Goal: Check status: Check status

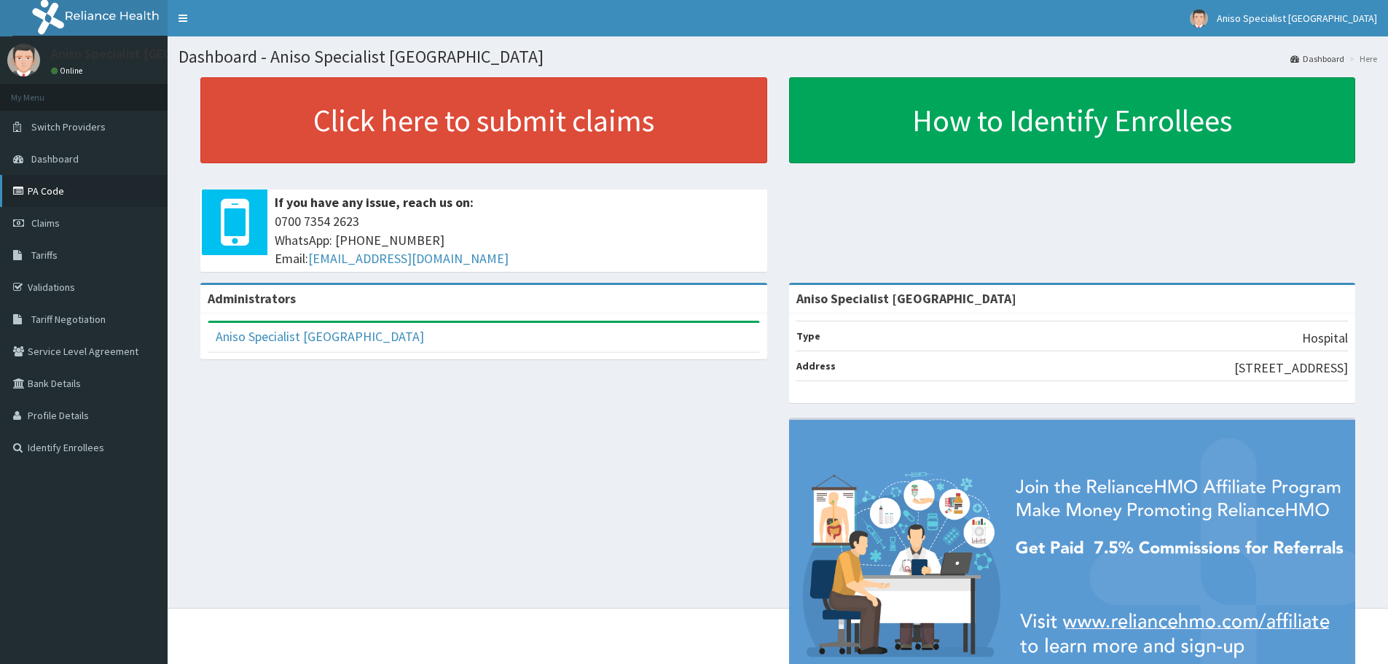
click at [79, 185] on link "PA Code" at bounding box center [84, 191] width 168 height 32
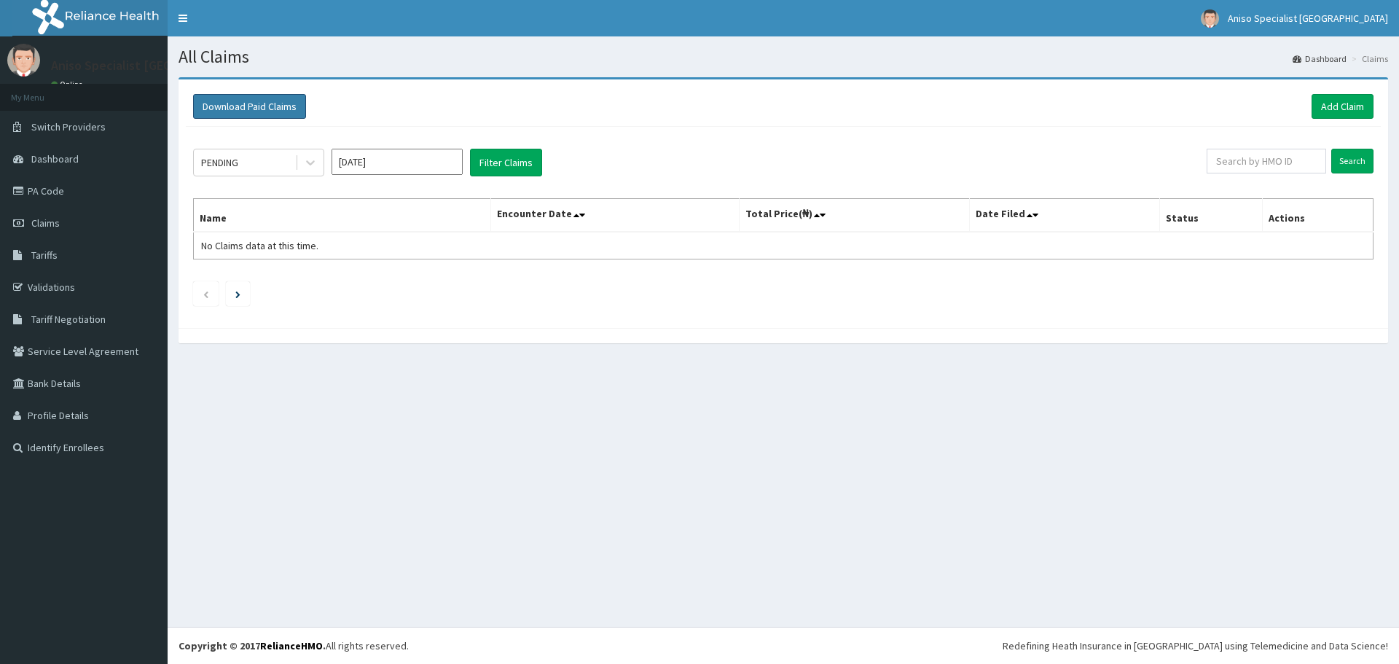
click at [275, 104] on button "Download Paid Claims" at bounding box center [249, 106] width 113 height 25
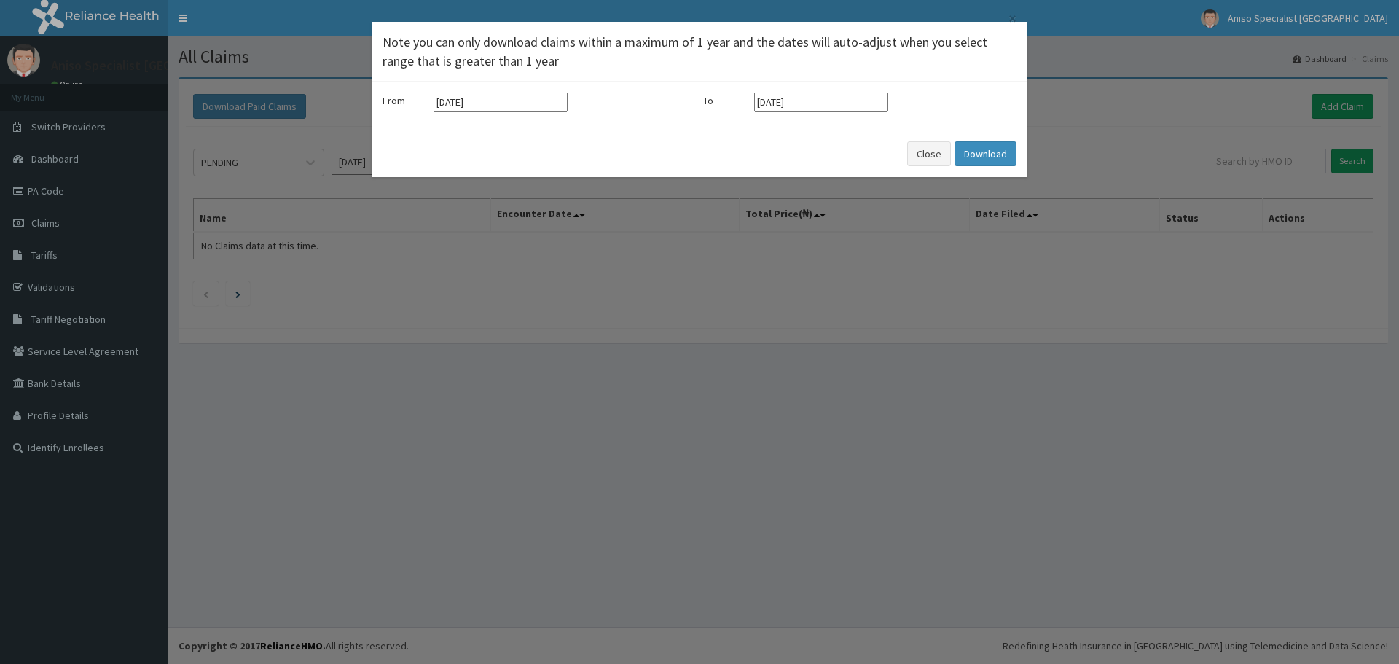
click at [684, 265] on div "× Note you can only download claims within a maximum of 1 year and the dates wi…" at bounding box center [699, 332] width 1399 height 664
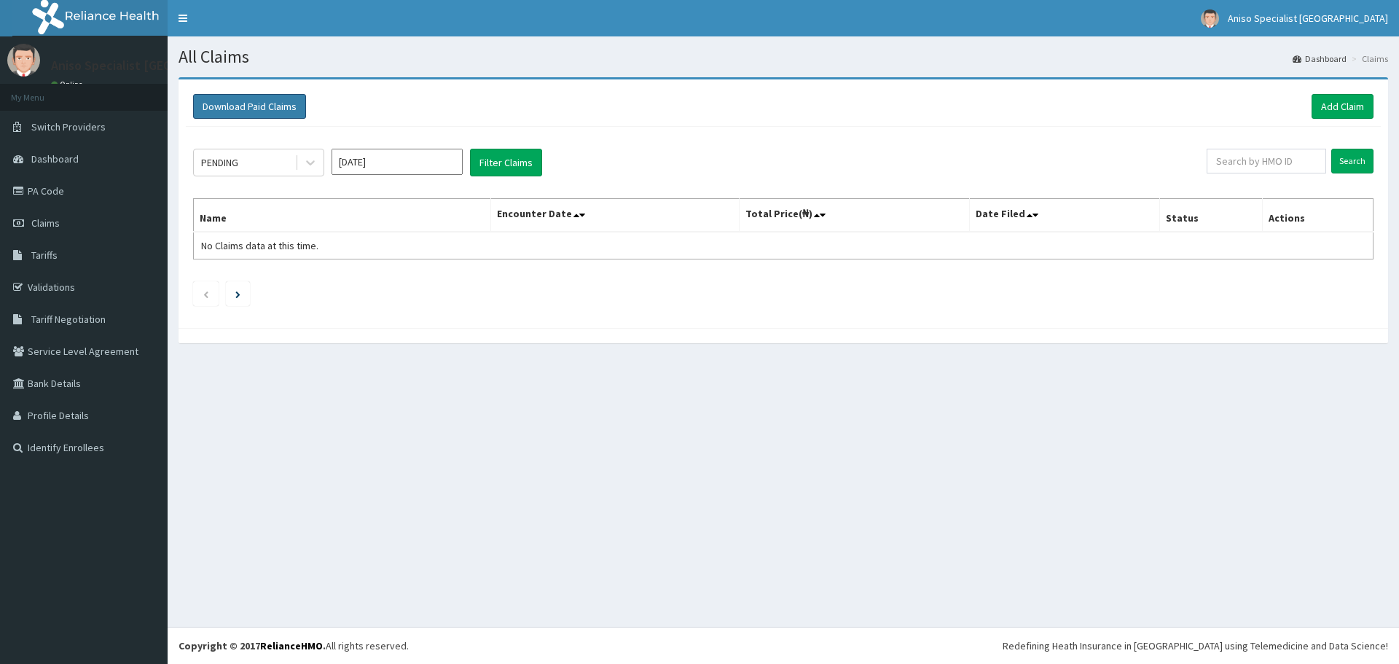
click at [253, 115] on button "Download Paid Claims" at bounding box center [249, 106] width 113 height 25
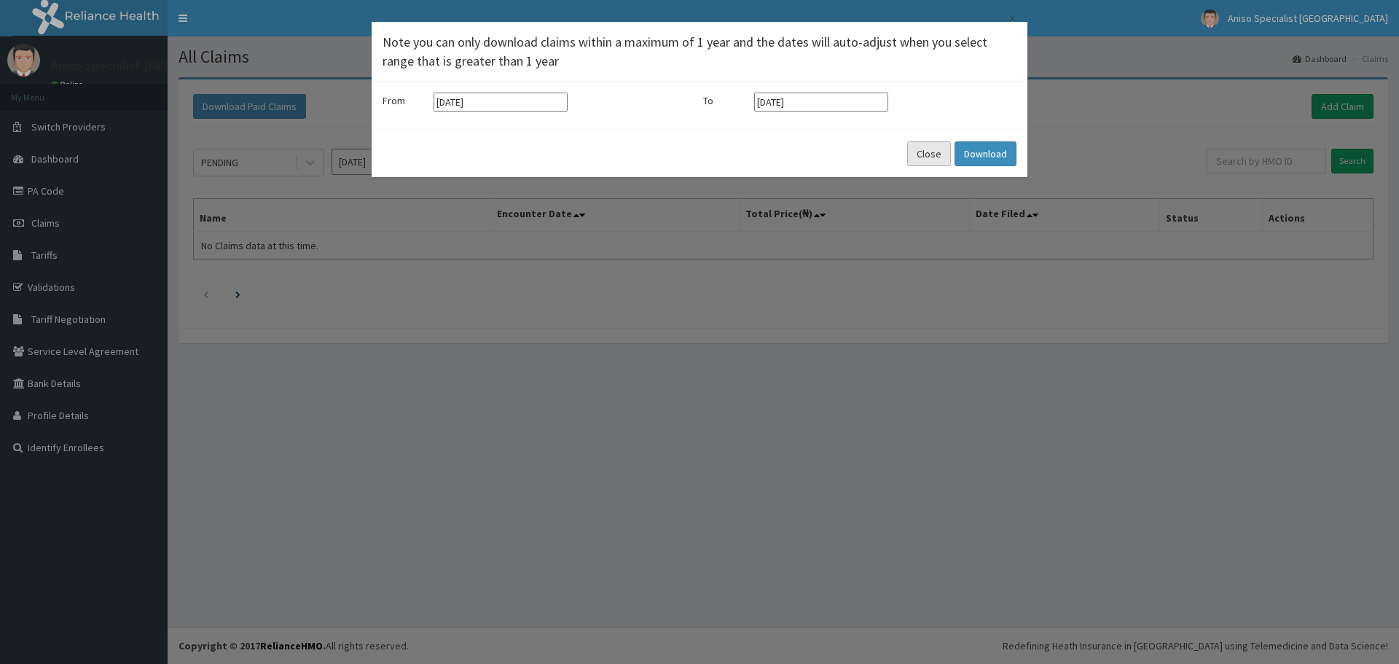
click at [939, 148] on button "Close" at bounding box center [929, 153] width 44 height 25
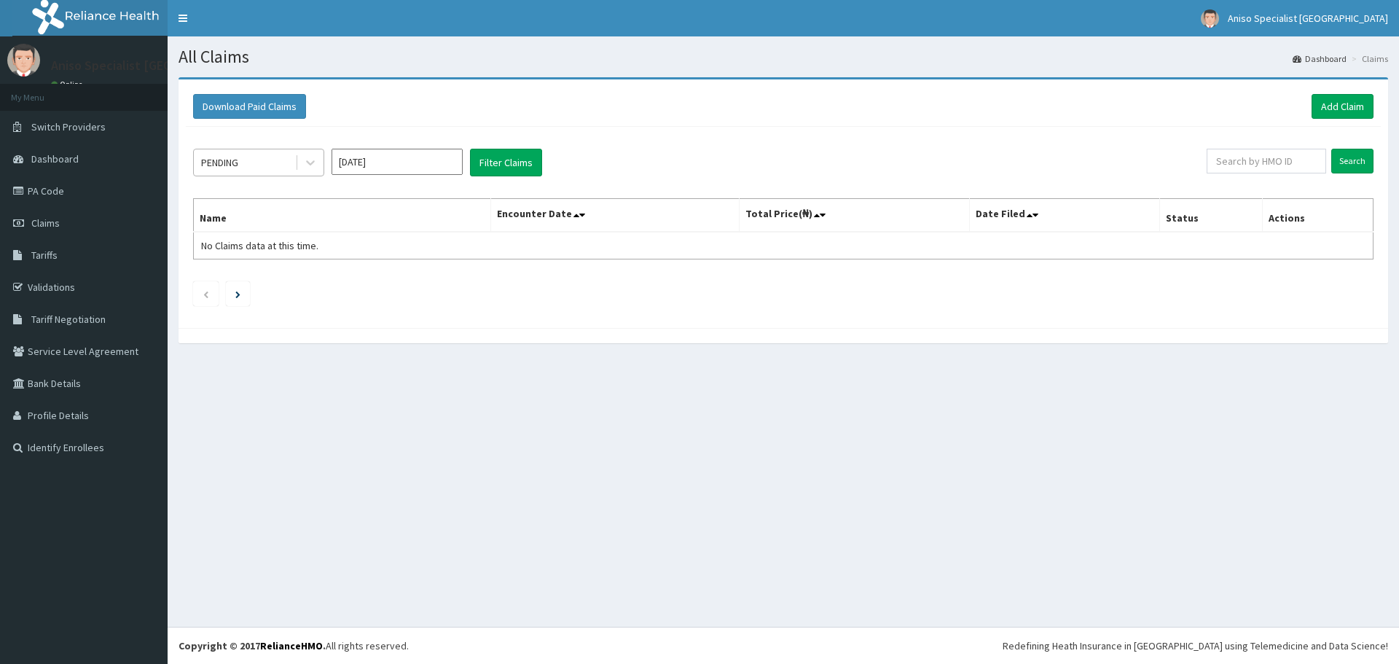
click at [227, 163] on div "PENDING" at bounding box center [219, 162] width 37 height 15
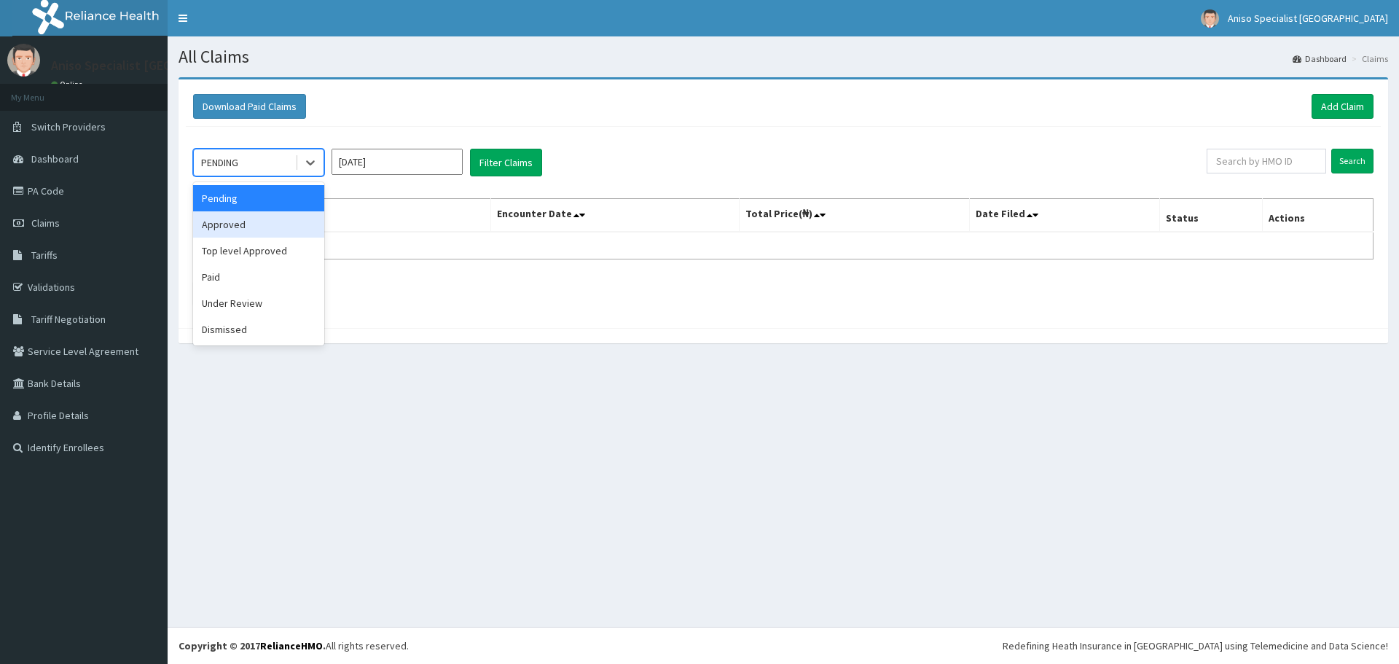
click at [251, 222] on div "Approved" at bounding box center [258, 224] width 131 height 26
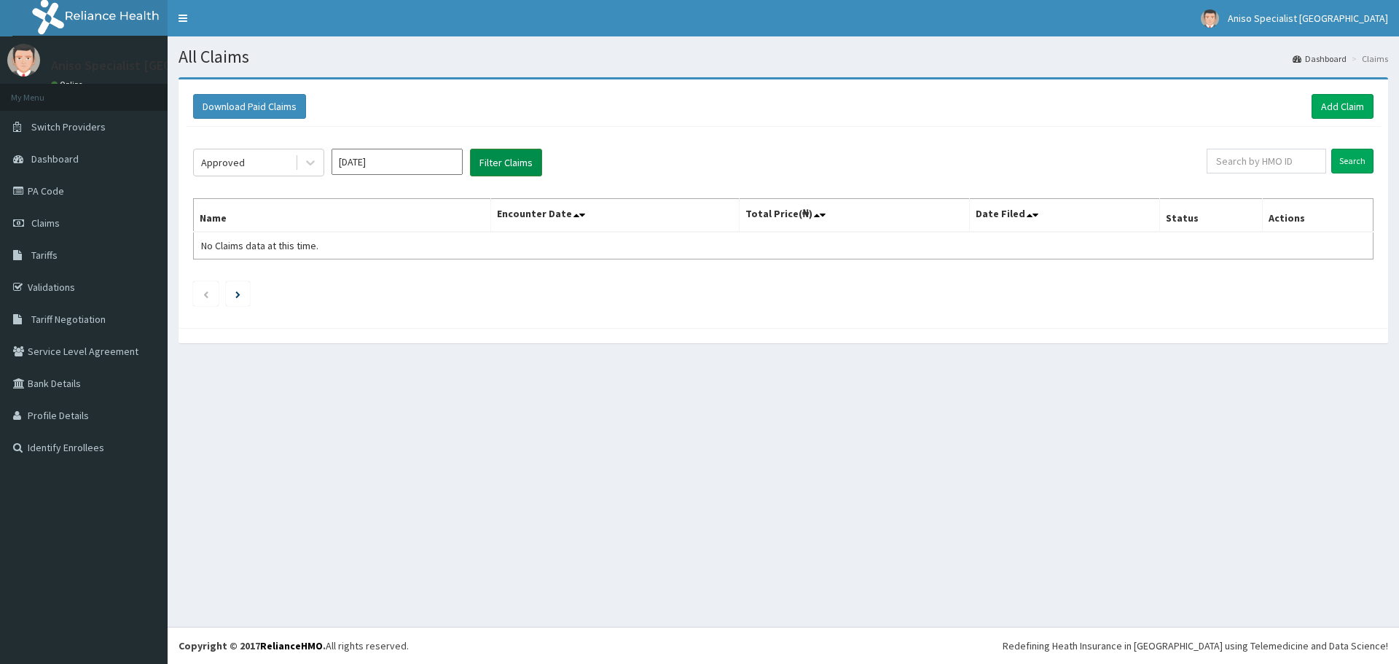
click at [536, 158] on button "Filter Claims" at bounding box center [506, 163] width 72 height 28
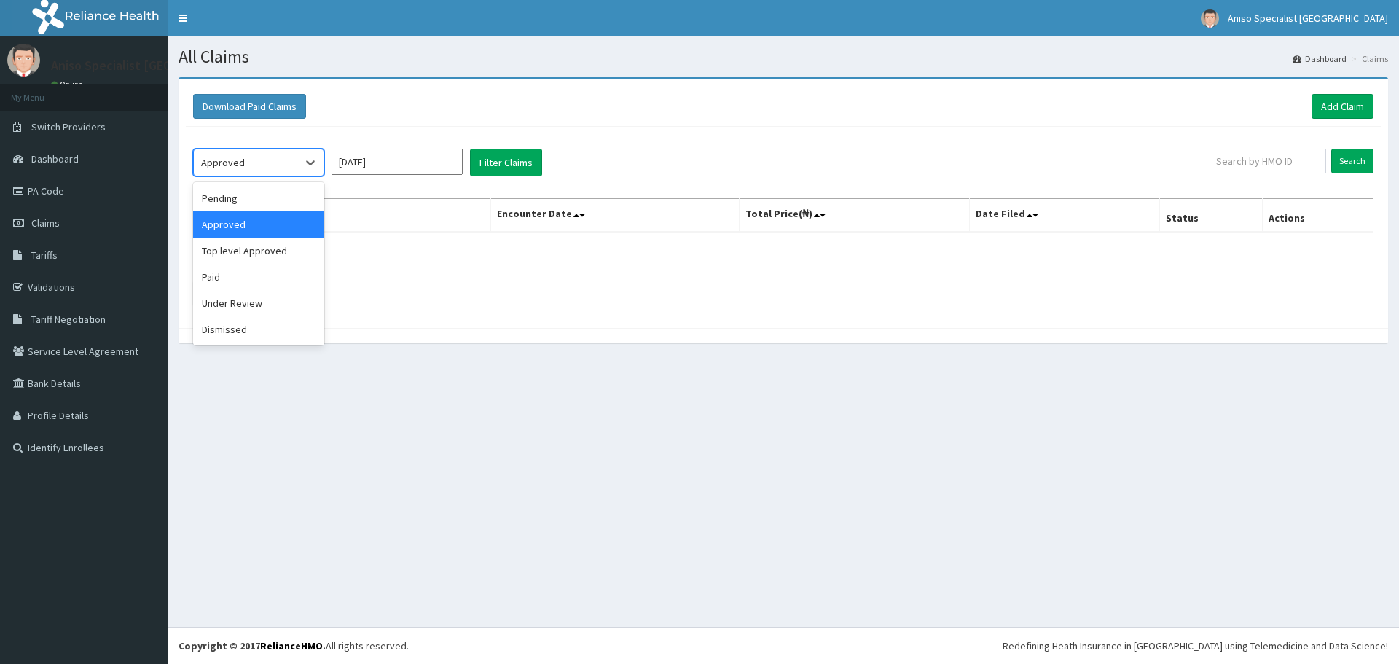
click at [259, 162] on div "Approved" at bounding box center [244, 162] width 101 height 23
click at [273, 197] on div "Pending" at bounding box center [258, 198] width 131 height 26
click at [490, 168] on button "Filter Claims" at bounding box center [506, 163] width 72 height 28
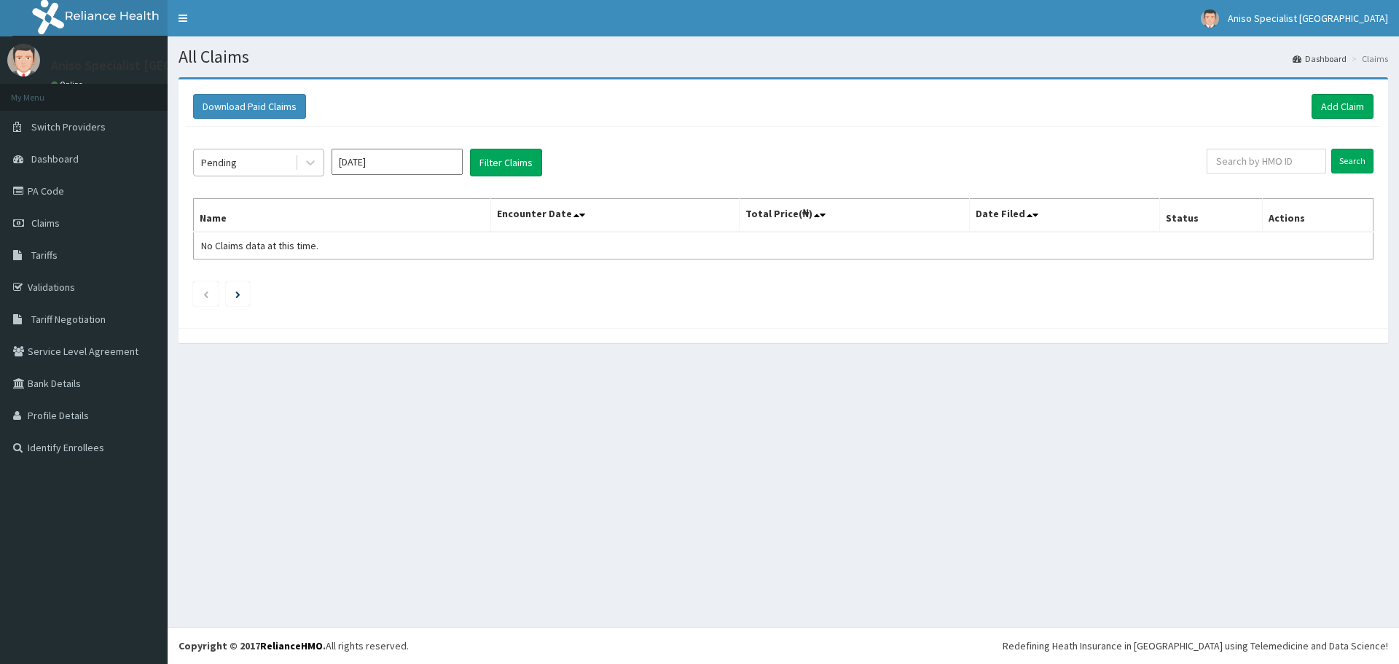
click at [293, 161] on div "Pending" at bounding box center [244, 162] width 101 height 23
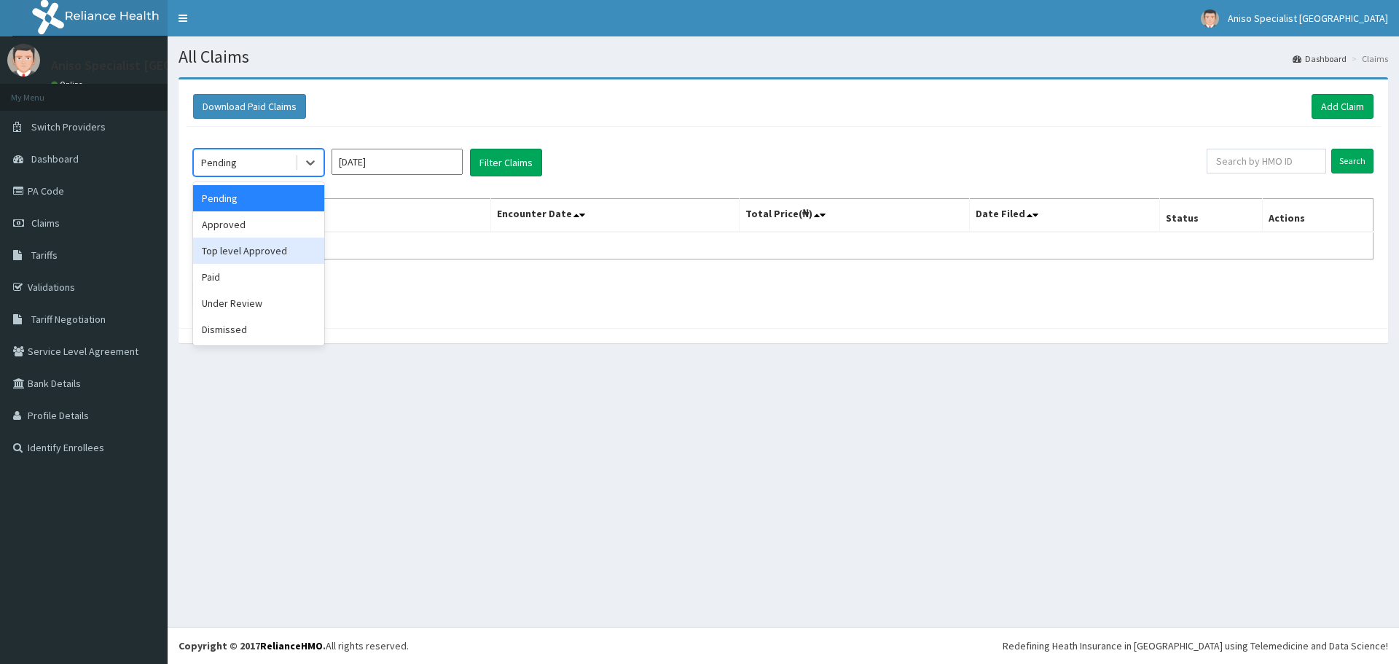
click at [302, 251] on div "Top level Approved" at bounding box center [258, 251] width 131 height 26
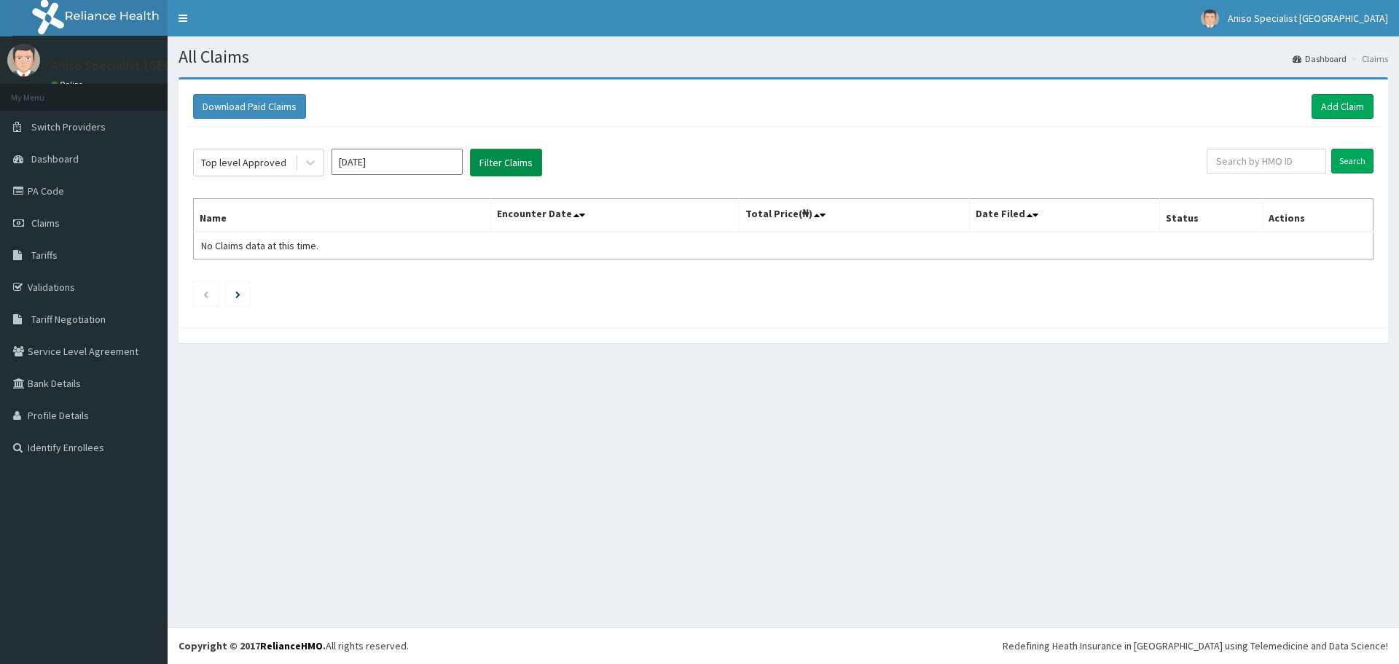
click at [493, 161] on button "Filter Claims" at bounding box center [506, 163] width 72 height 28
click at [294, 163] on div "Top level Approved" at bounding box center [244, 162] width 101 height 23
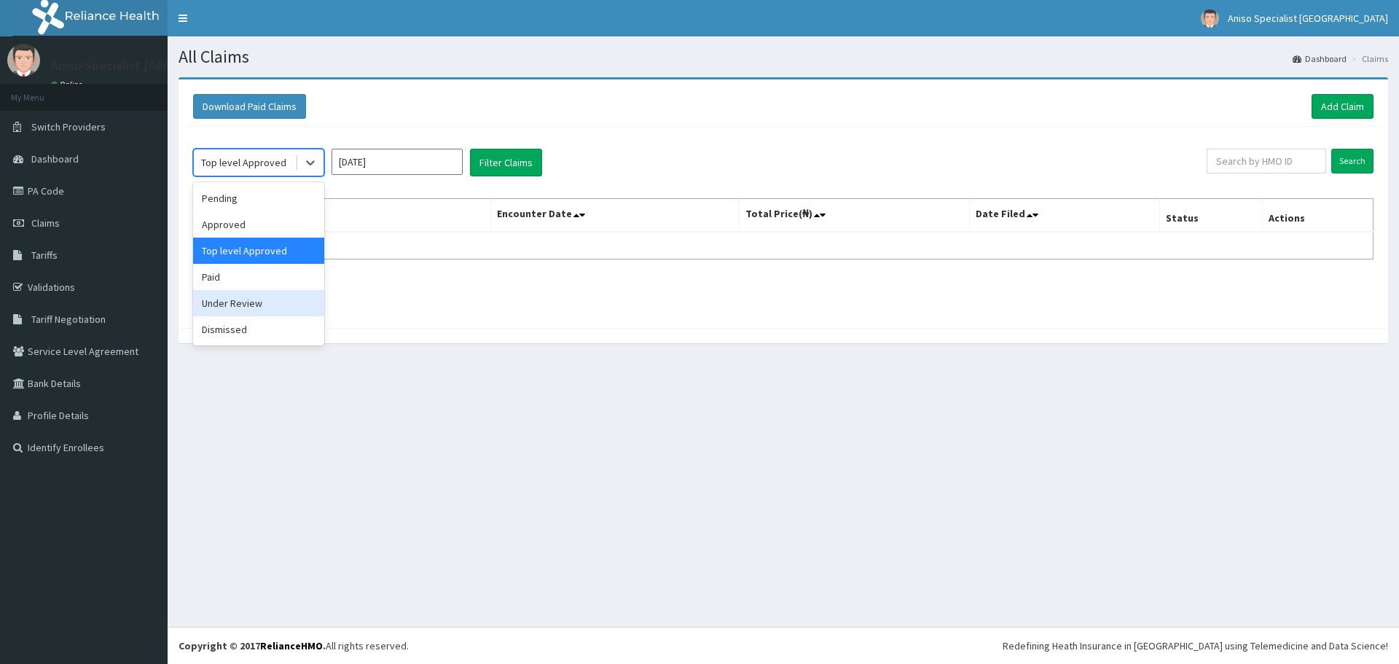
click at [295, 300] on div "Under Review" at bounding box center [258, 303] width 131 height 26
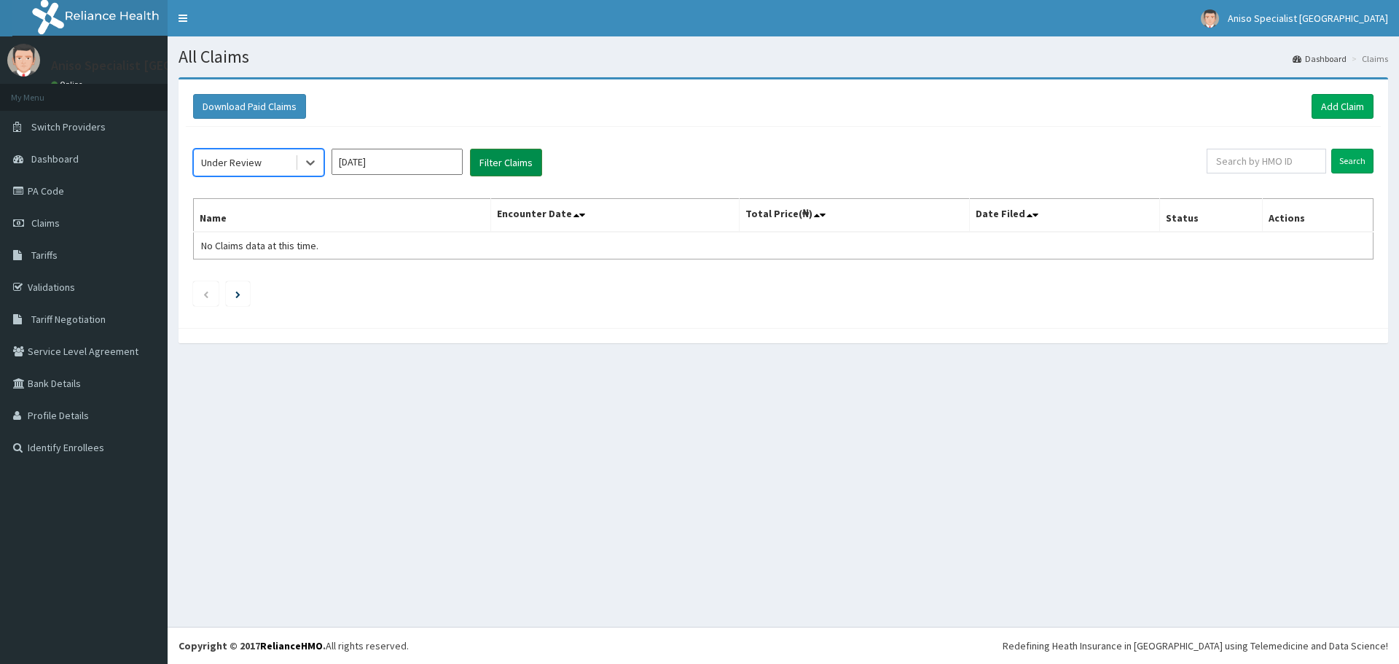
click at [509, 161] on button "Filter Claims" at bounding box center [506, 163] width 72 height 28
click at [289, 160] on div "Under Review" at bounding box center [244, 162] width 101 height 23
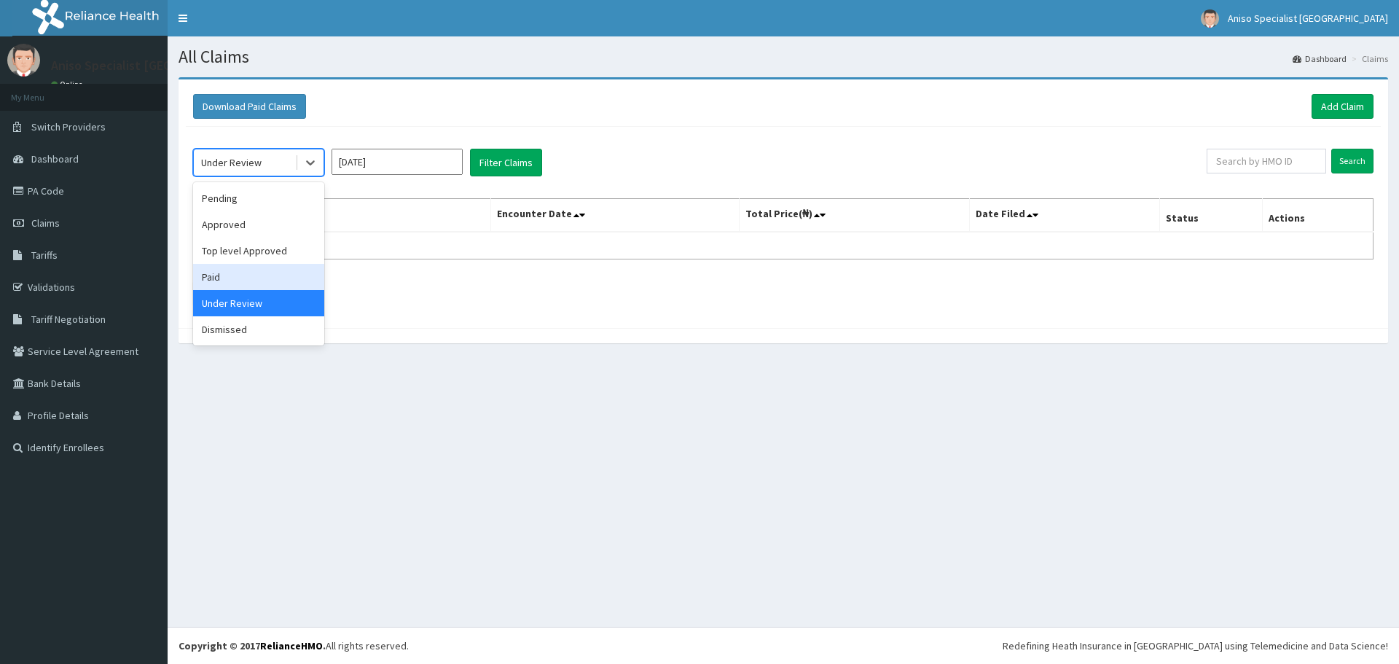
click at [294, 278] on div "Paid" at bounding box center [258, 277] width 131 height 26
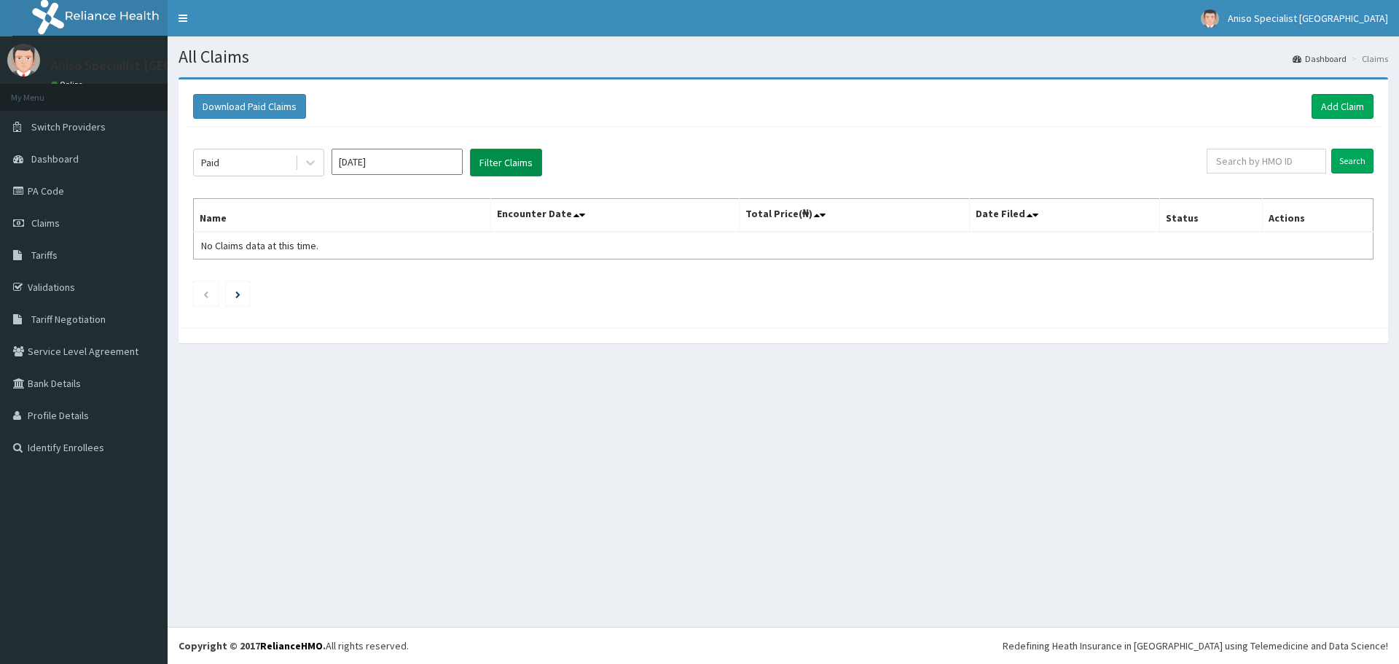
click at [478, 171] on button "Filter Claims" at bounding box center [506, 163] width 72 height 28
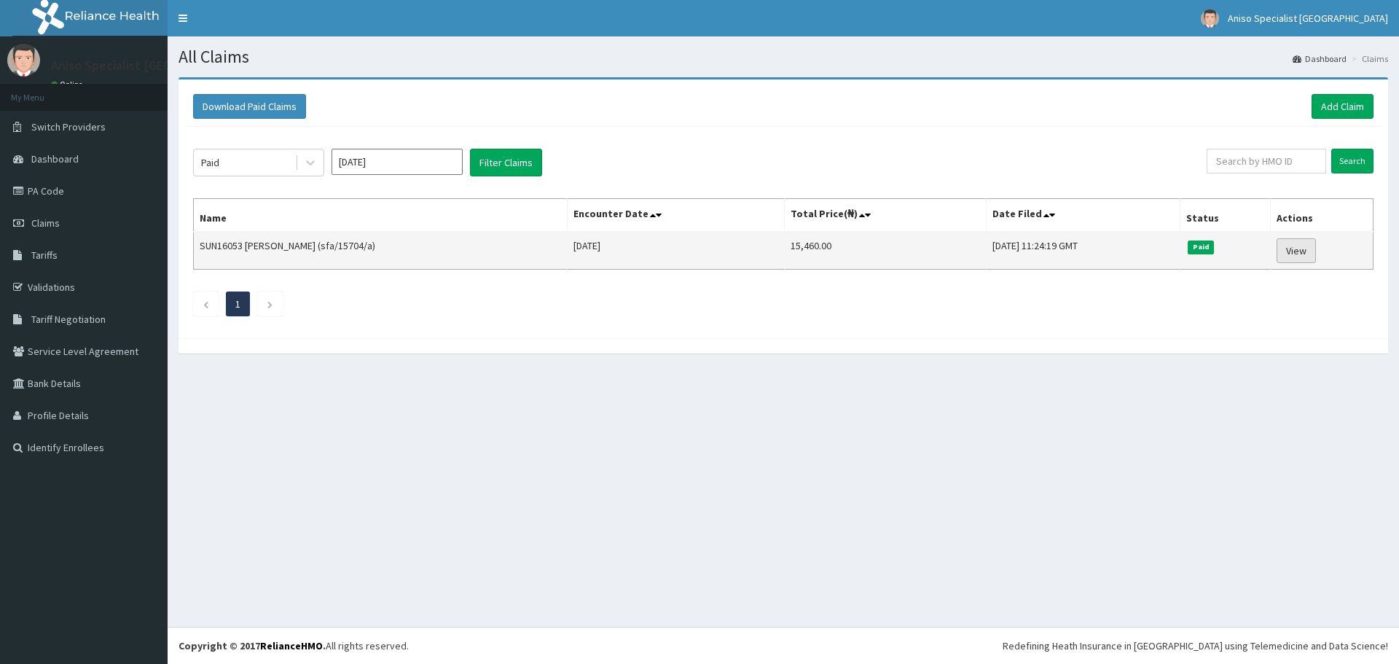
click at [1297, 246] on link "View" at bounding box center [1296, 250] width 39 height 25
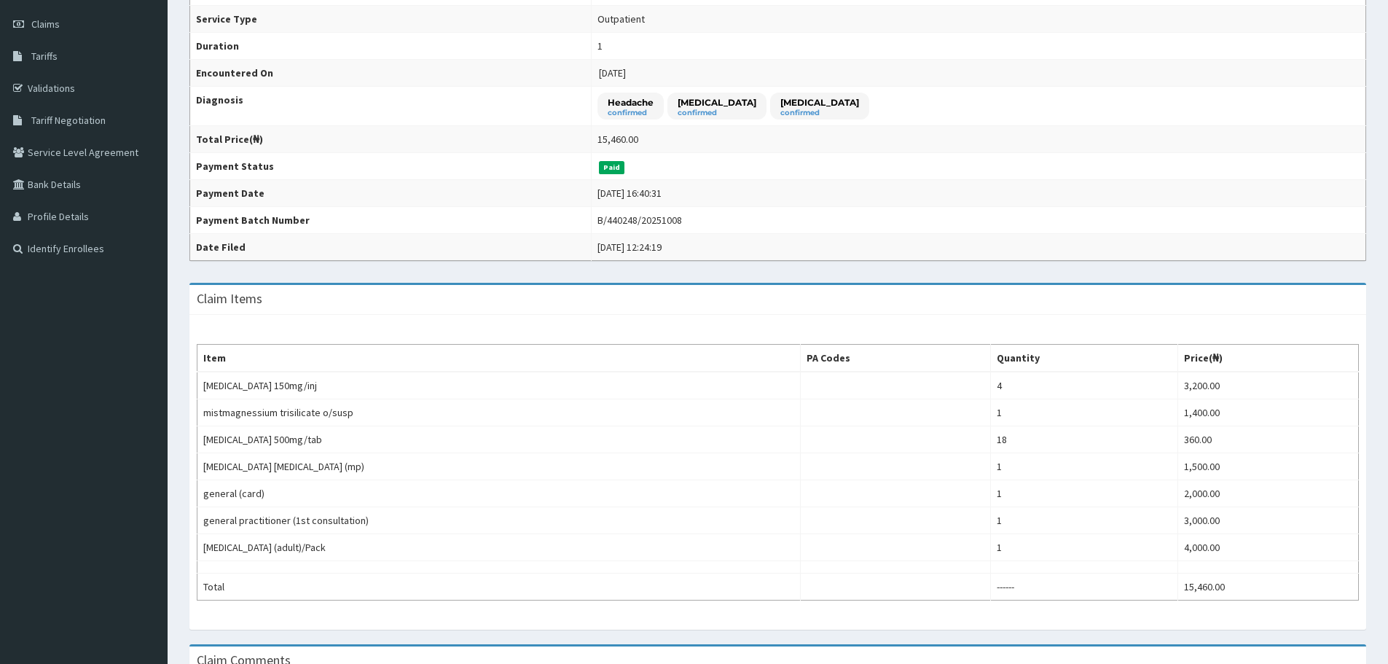
scroll to position [219, 0]
